Goal: Check status: Check status

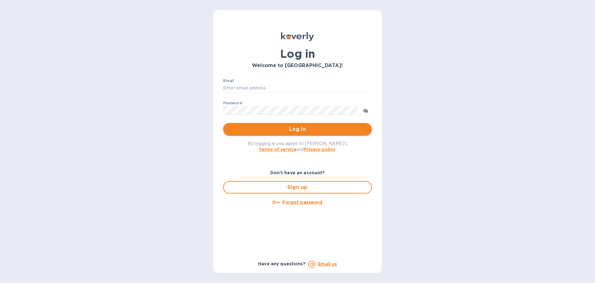
type input "[EMAIL_ADDRESS][DOMAIN_NAME]"
click at [309, 127] on span "Log in" at bounding box center [297, 128] width 139 height 7
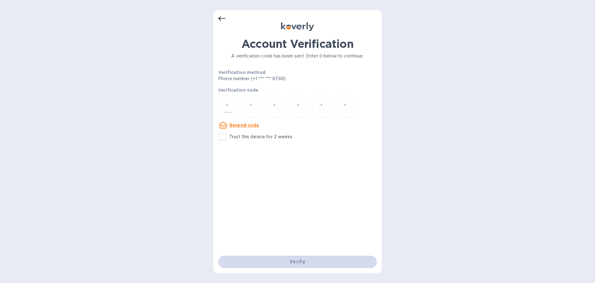
click at [229, 106] on input "number" at bounding box center [228, 106] width 8 height 11
paste input "9"
type input "9"
type input "6"
type input "2"
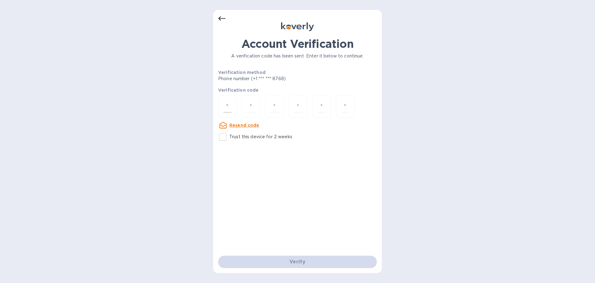
type input "8"
type input "7"
type input "5"
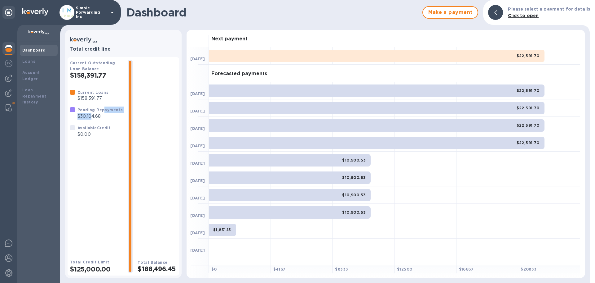
drag, startPoint x: 103, startPoint y: 111, endPoint x: 91, endPoint y: 120, distance: 14.7
click at [91, 120] on div "Pending Repayments $30,104.68" at bounding box center [100, 113] width 48 height 16
click at [90, 120] on div "Pending Repayments $30,104.68" at bounding box center [100, 113] width 48 height 16
drag, startPoint x: 84, startPoint y: 113, endPoint x: 94, endPoint y: 118, distance: 11.5
click at [94, 118] on p "$30,104.68" at bounding box center [100, 116] width 45 height 7
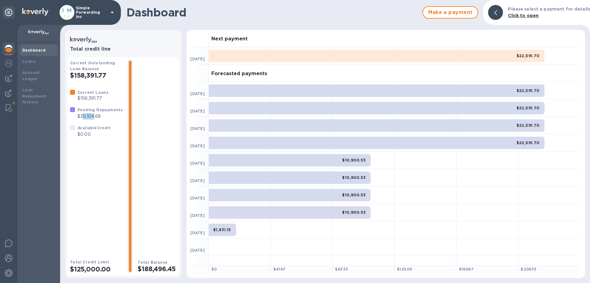
click at [94, 118] on p "$30,104.68" at bounding box center [100, 116] width 45 height 7
